Goal: Task Accomplishment & Management: Use online tool/utility

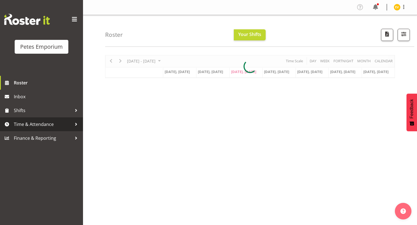
click at [23, 122] on span "Time & Attendance" at bounding box center [43, 124] width 58 height 8
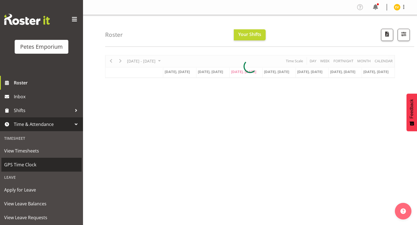
click at [52, 171] on link "GPS Time Clock" at bounding box center [41, 165] width 80 height 14
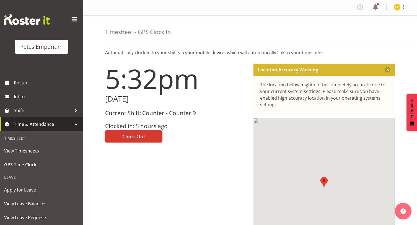
click at [132, 136] on span "Clock Out" at bounding box center [133, 136] width 23 height 7
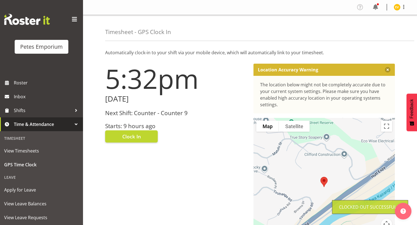
click at [390, 9] on div at bounding box center [387, 7] width 7 height 7
click at [402, 8] on span at bounding box center [404, 7] width 7 height 7
click at [374, 29] on link "Log Out" at bounding box center [380, 29] width 53 height 10
